Goal: Transaction & Acquisition: Purchase product/service

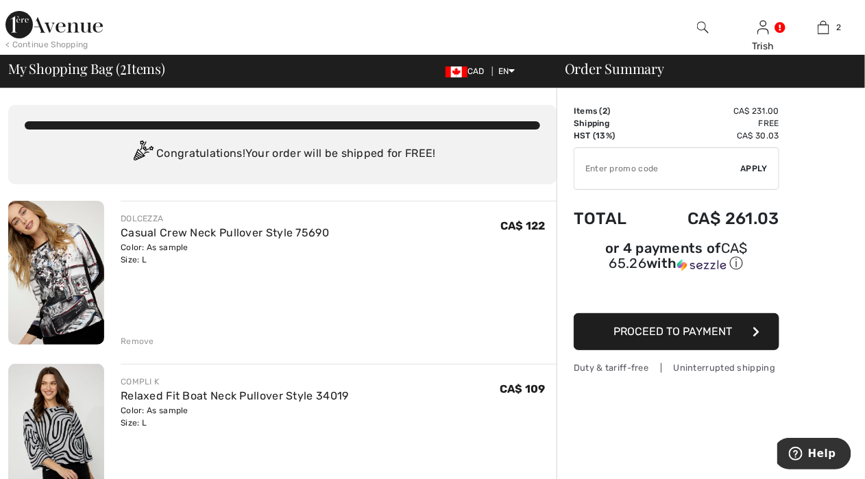
click at [583, 170] on input "TEXT" at bounding box center [657, 168] width 167 height 41
paste input "OC001549D0"
click at [710, 172] on input "TEXT" at bounding box center [657, 168] width 167 height 41
type input "OC001549D0"
click at [664, 325] on span "Proceed to Payment" at bounding box center [673, 331] width 119 height 13
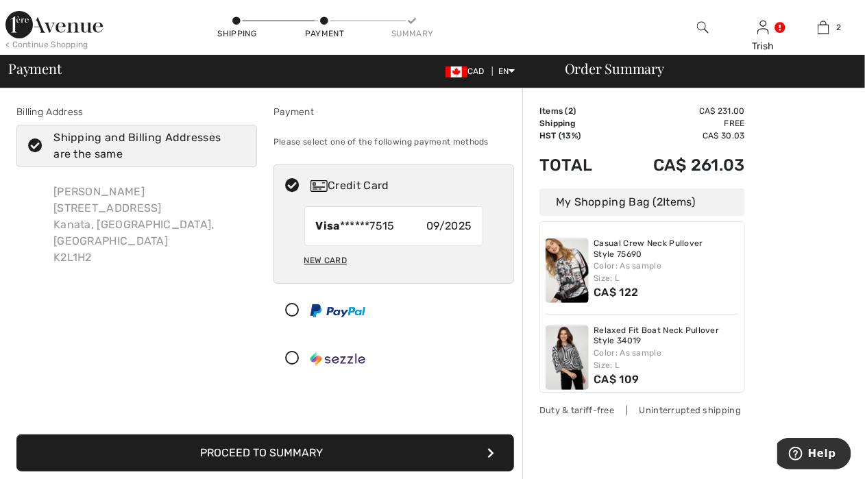
click at [430, 450] on button "Proceed to Summary" at bounding box center [265, 453] width 498 height 37
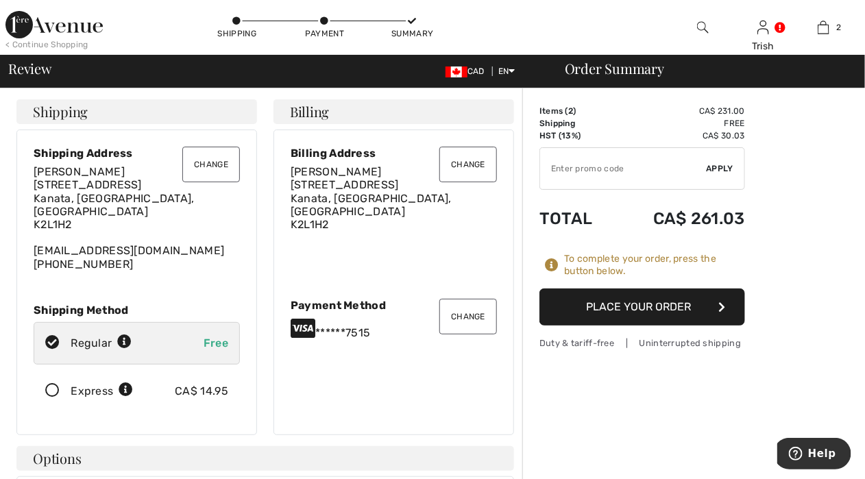
click at [555, 166] on input "TEXT" at bounding box center [623, 168] width 167 height 41
paste input "OC001549D0"
type input "OC001549D0"
click at [715, 165] on span "Apply" at bounding box center [720, 168] width 27 height 12
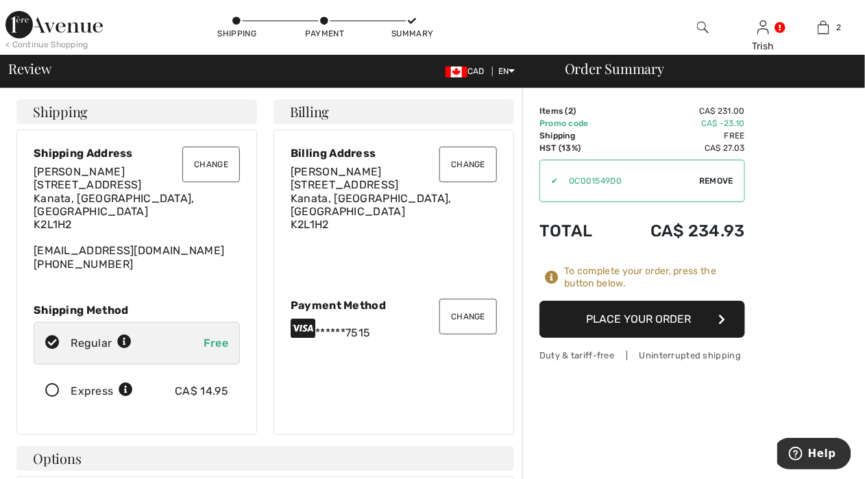
click at [478, 317] on button "Change" at bounding box center [468, 317] width 58 height 36
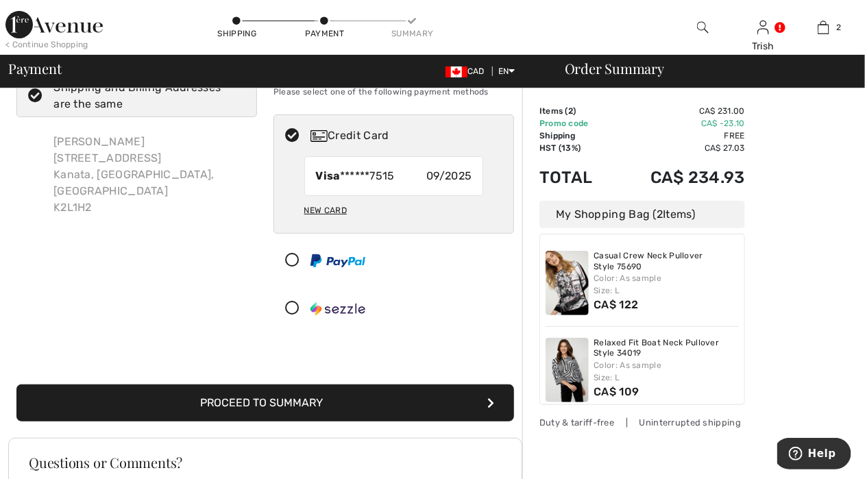
click at [330, 210] on div "New Card" at bounding box center [325, 210] width 42 height 23
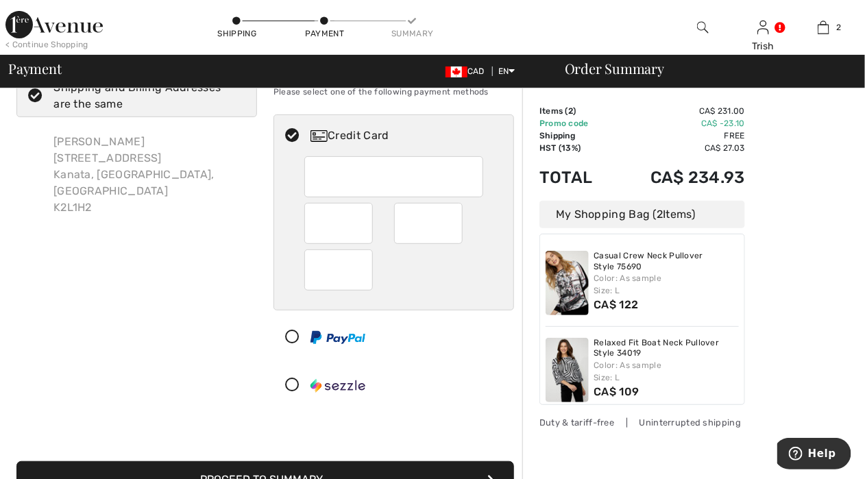
click at [310, 167] on div at bounding box center [394, 176] width 180 height 41
radio input "true"
